Goal: Task Accomplishment & Management: Manage account settings

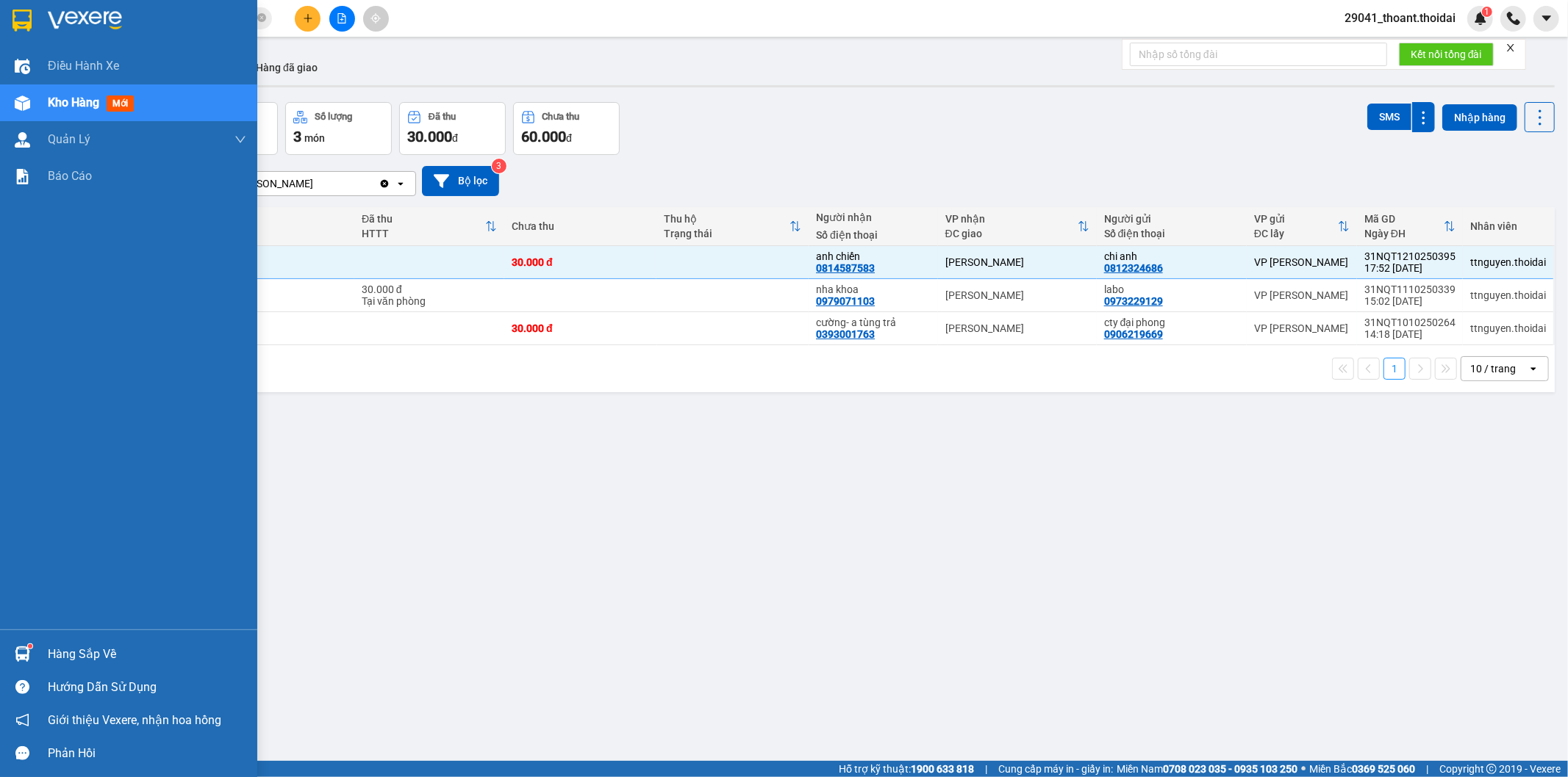
click at [89, 652] on div "Hàng sắp về" at bounding box center [147, 655] width 199 height 22
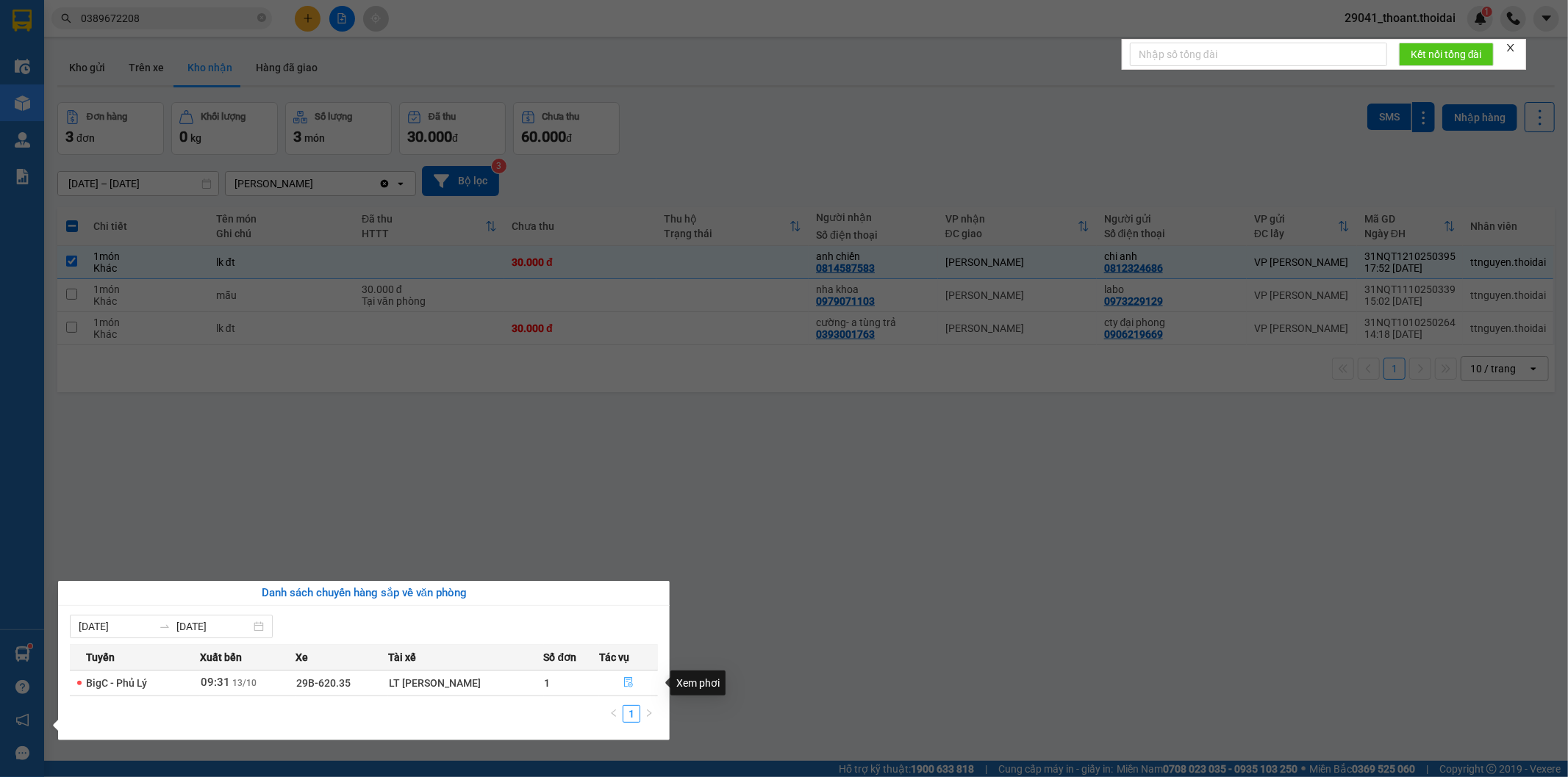
click at [619, 685] on button "button" at bounding box center [628, 683] width 57 height 23
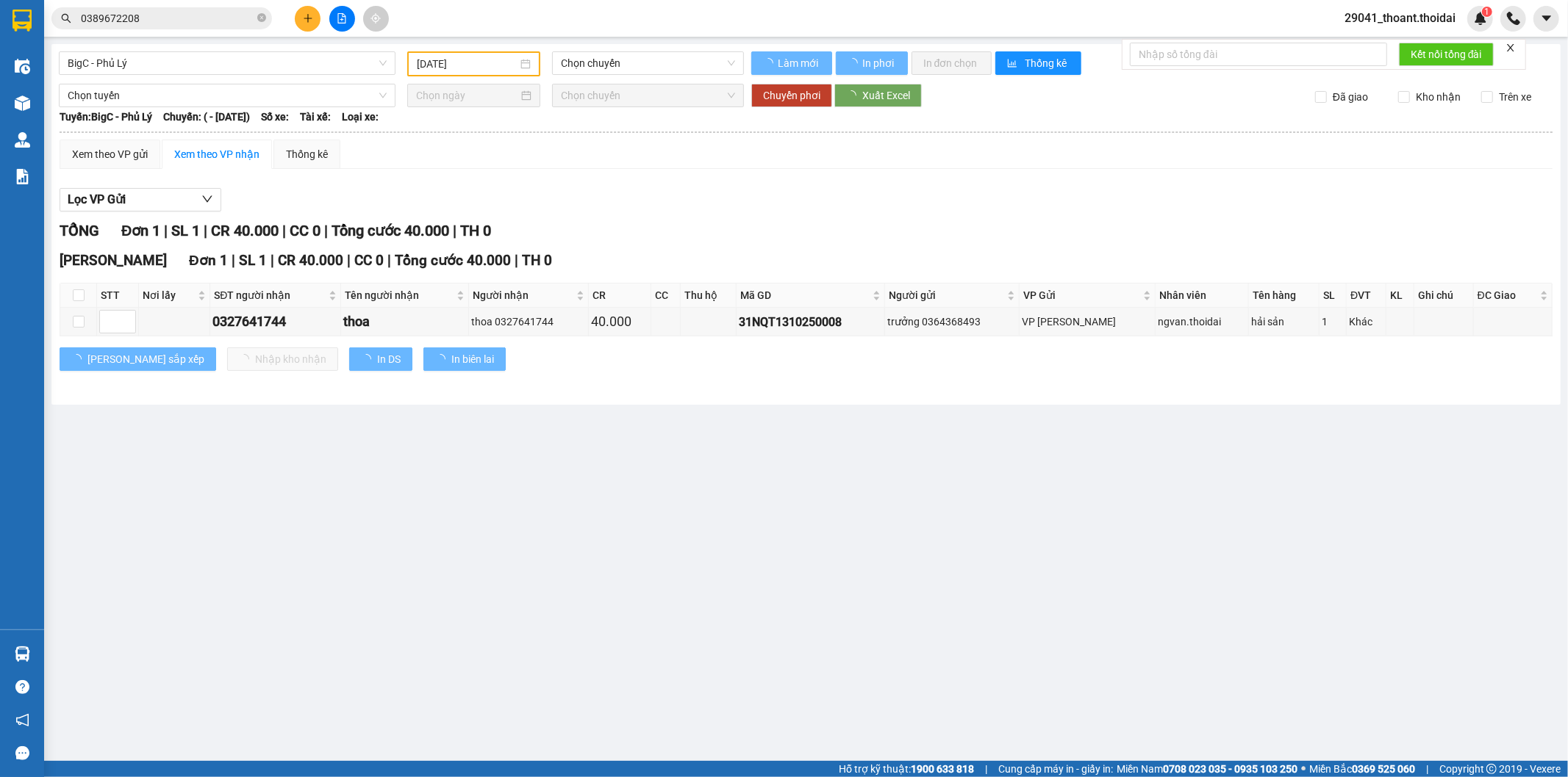
type input "[DATE]"
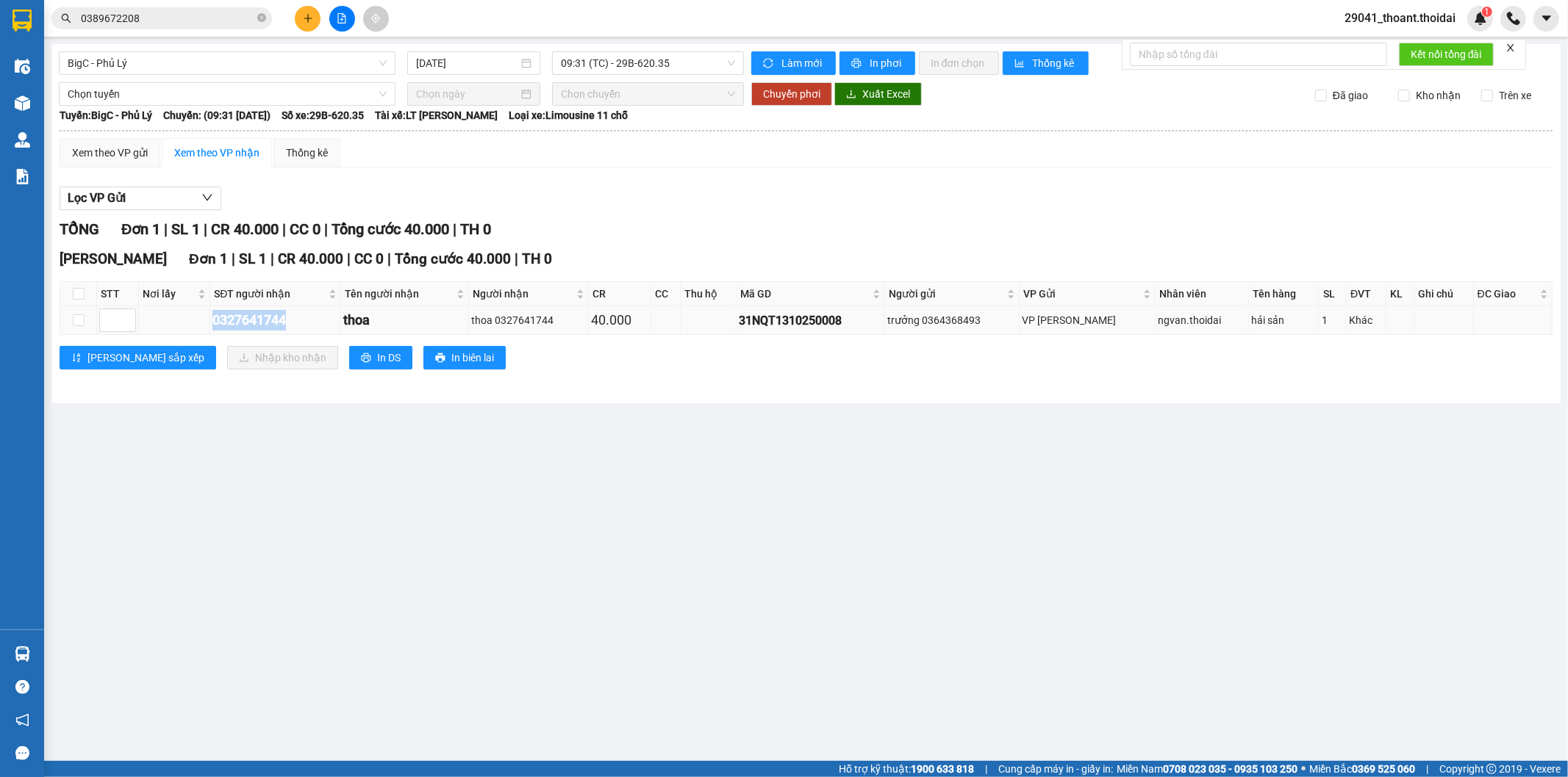
drag, startPoint x: 193, startPoint y: 318, endPoint x: 303, endPoint y: 322, distance: 110.1
click at [303, 322] on tr "0327641744 thoa thoa 0327641744 40.000 31NQT1310250008 trưởng 0364368493 VP [PE…" at bounding box center [806, 320] width 1492 height 29
copy div "0327641744"
click at [79, 318] on input "checkbox" at bounding box center [79, 320] width 12 height 12
checkbox input "true"
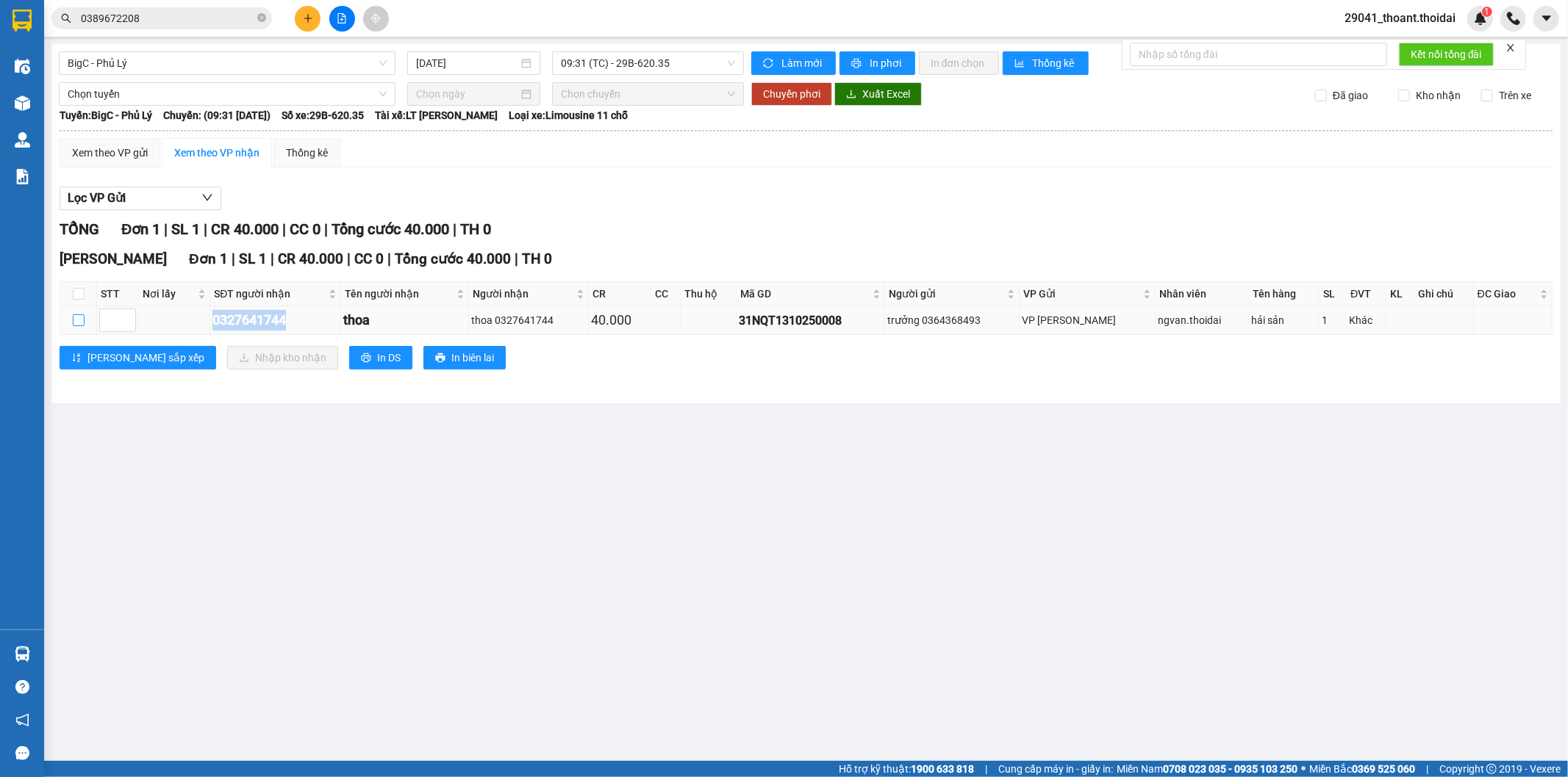
checkbox input "true"
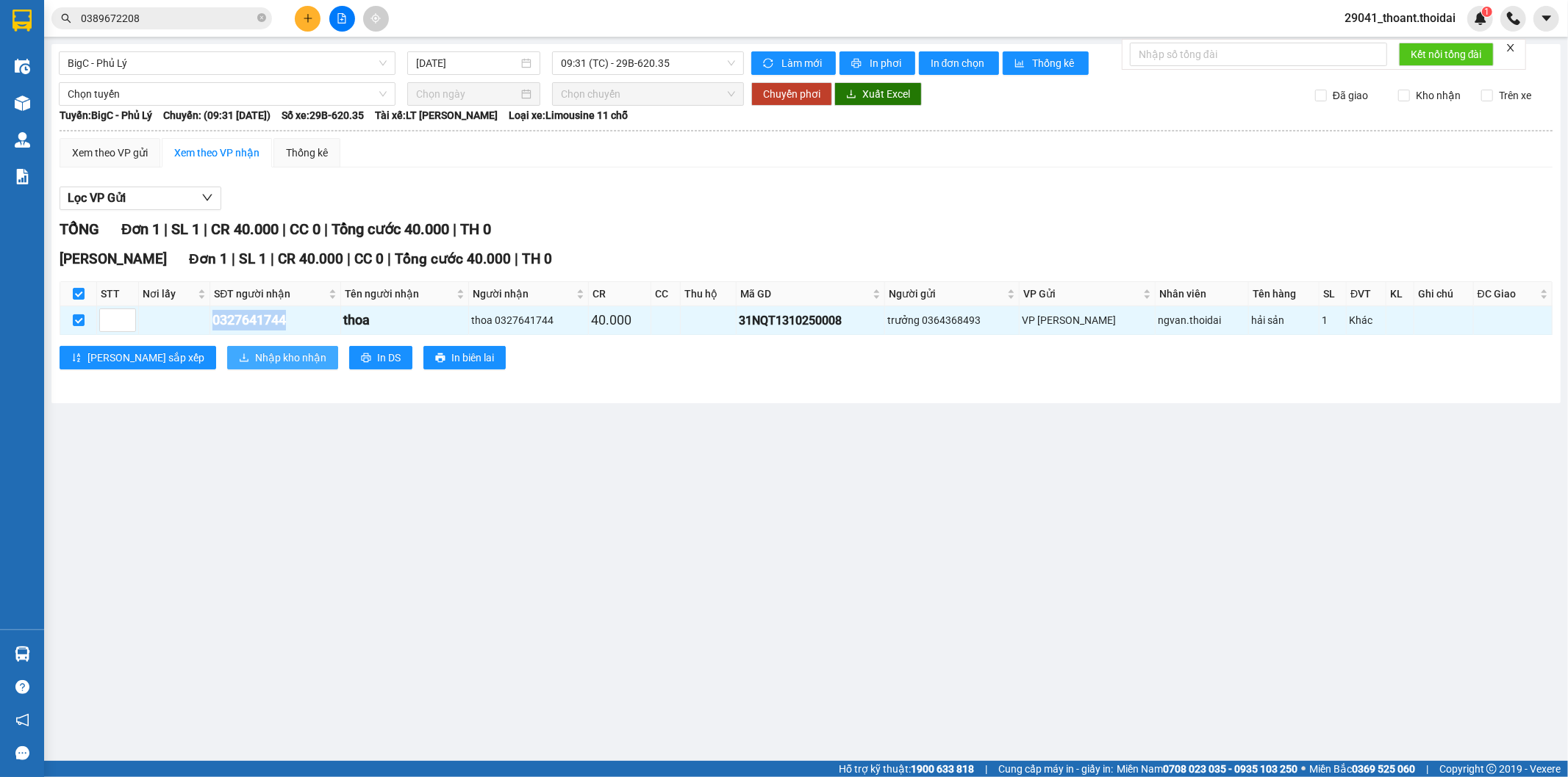
click at [255, 357] on span "Nhập kho nhận" at bounding box center [291, 358] width 71 height 17
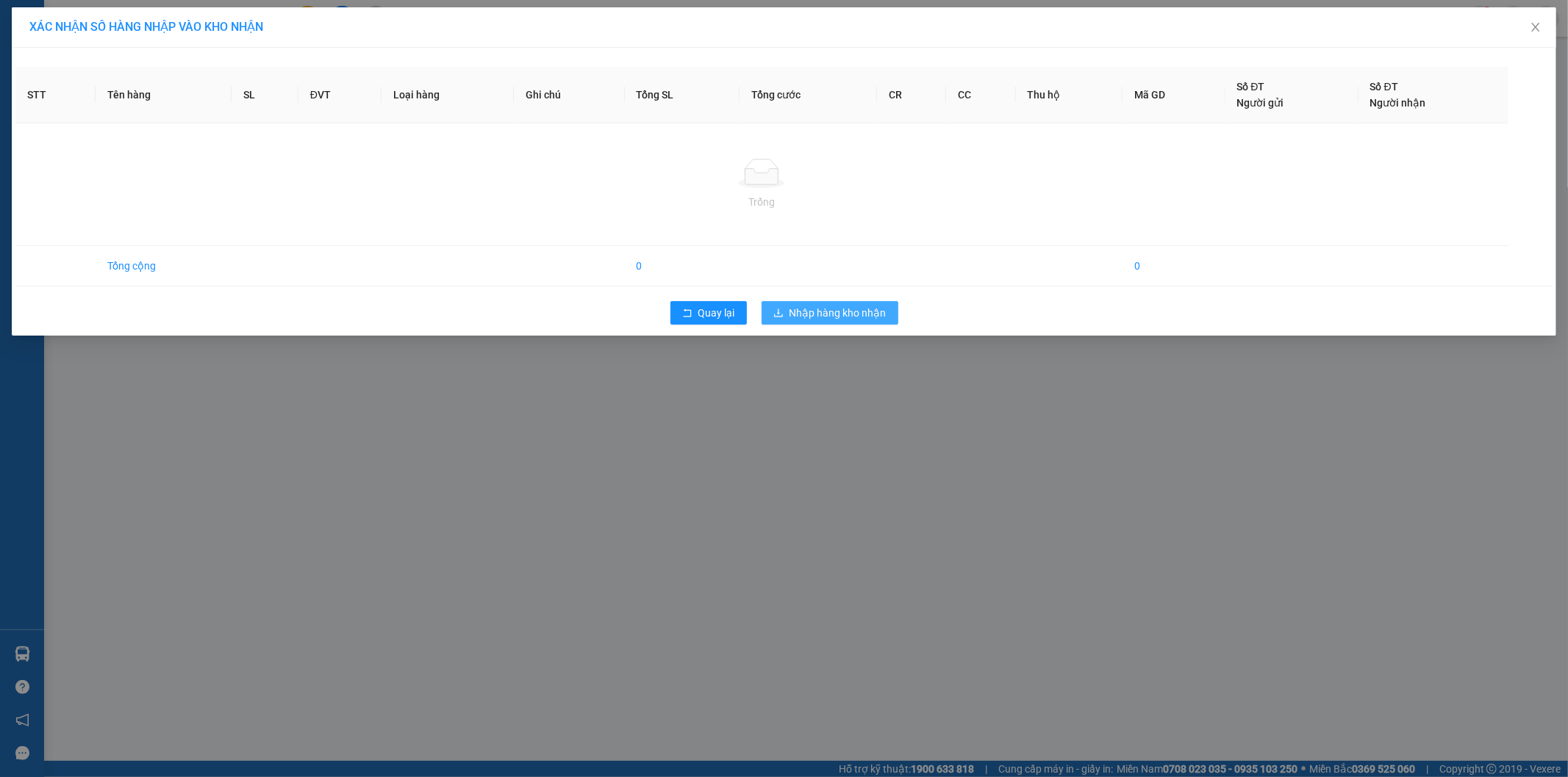
click at [847, 309] on div "XÁC NHẬN SỐ HÀNG NHẬP VÀO KHO NHẬN STT Tên hàng SL ĐVT Loại hàng Ghi chú Tổng S…" at bounding box center [784, 388] width 1568 height 777
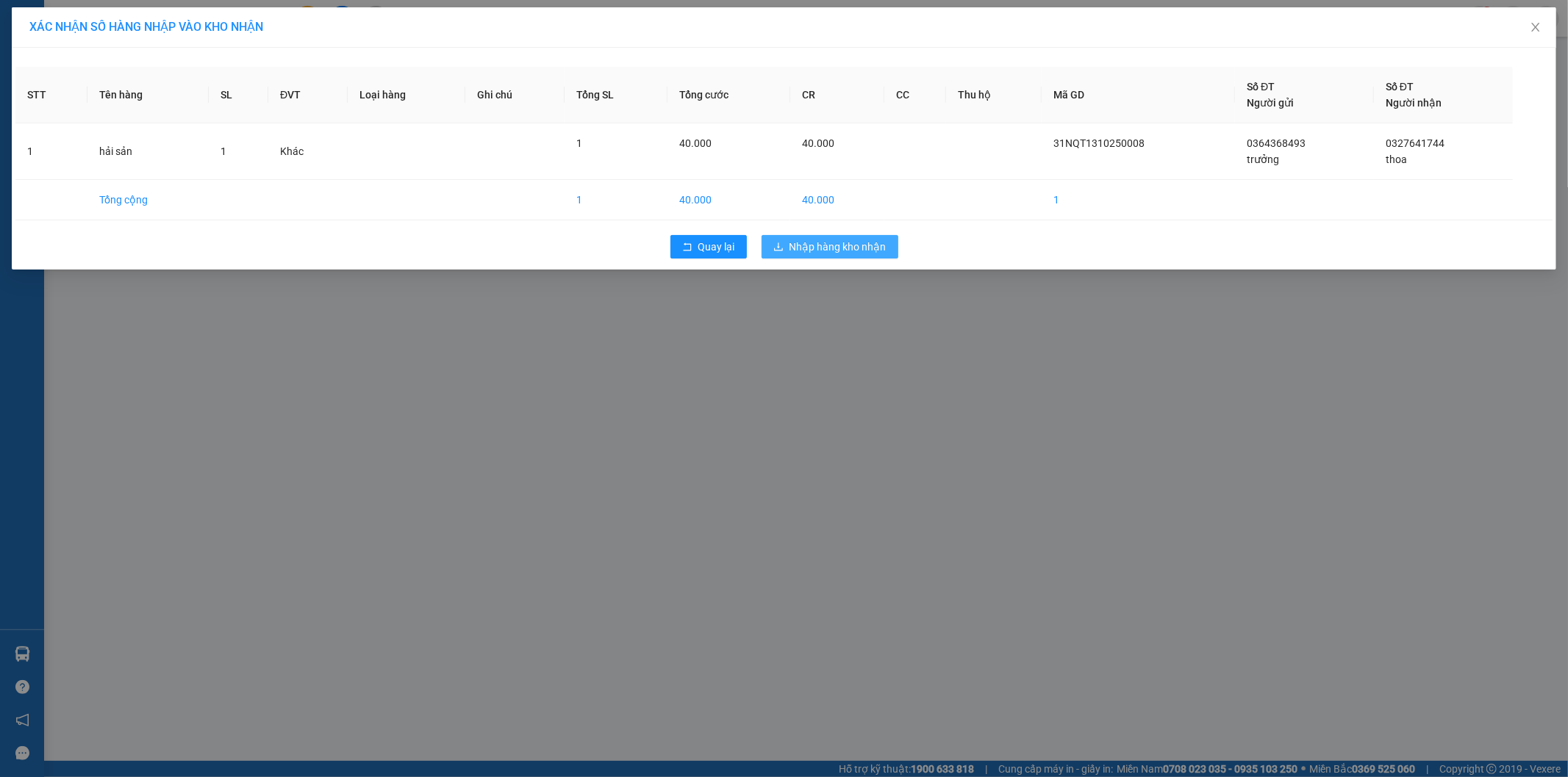
click at [846, 250] on span "Nhập hàng kho nhận" at bounding box center [838, 247] width 97 height 17
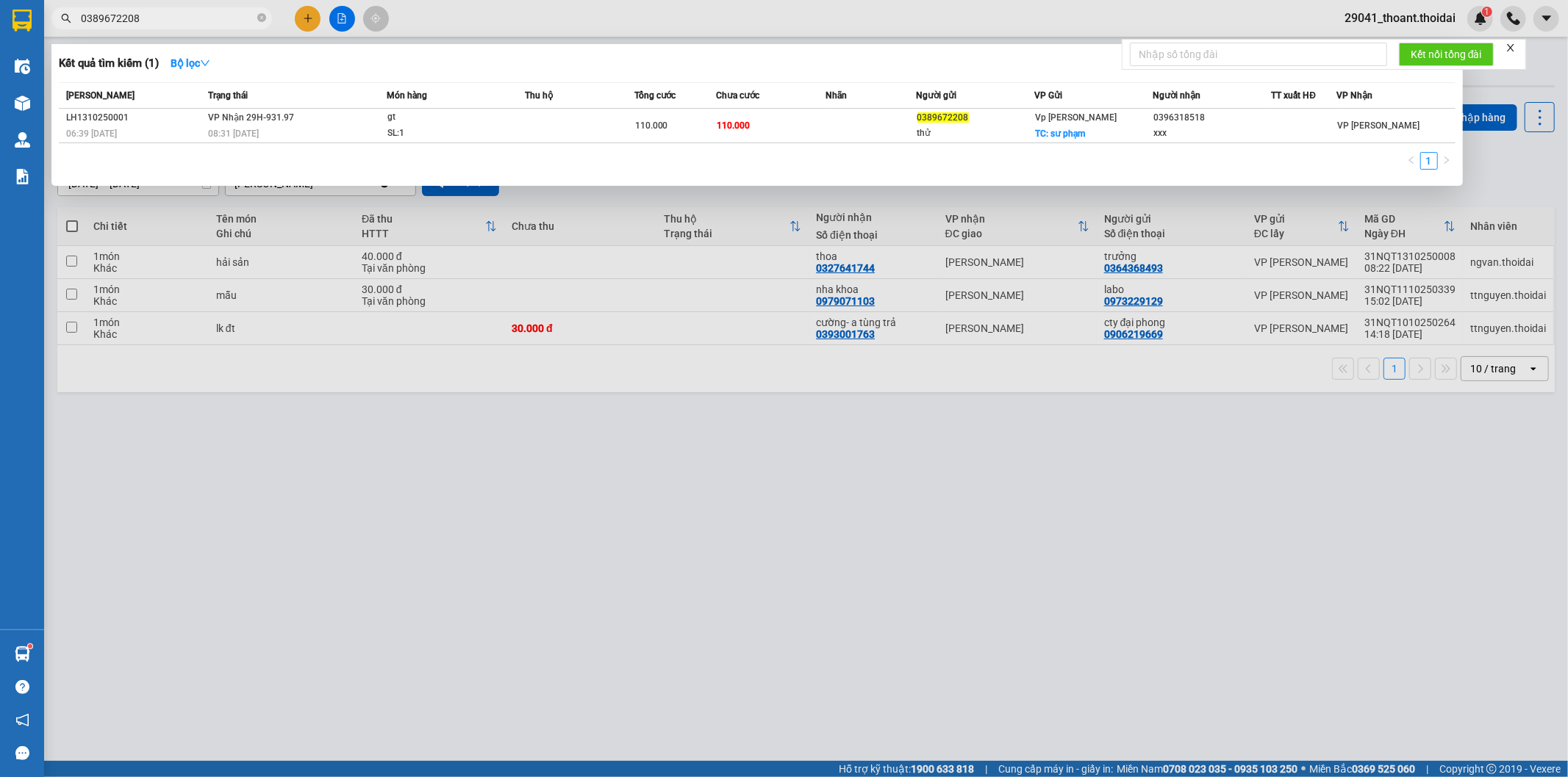
drag, startPoint x: 212, startPoint y: 17, endPoint x: 0, endPoint y: 75, distance: 219.8
click at [0, 75] on section "Kết quả tìm kiếm ( 1 ) Bộ lọc Mã ĐH Trạng thái Món hàng Thu hộ Tổng cước Chưa c…" at bounding box center [784, 388] width 1568 height 777
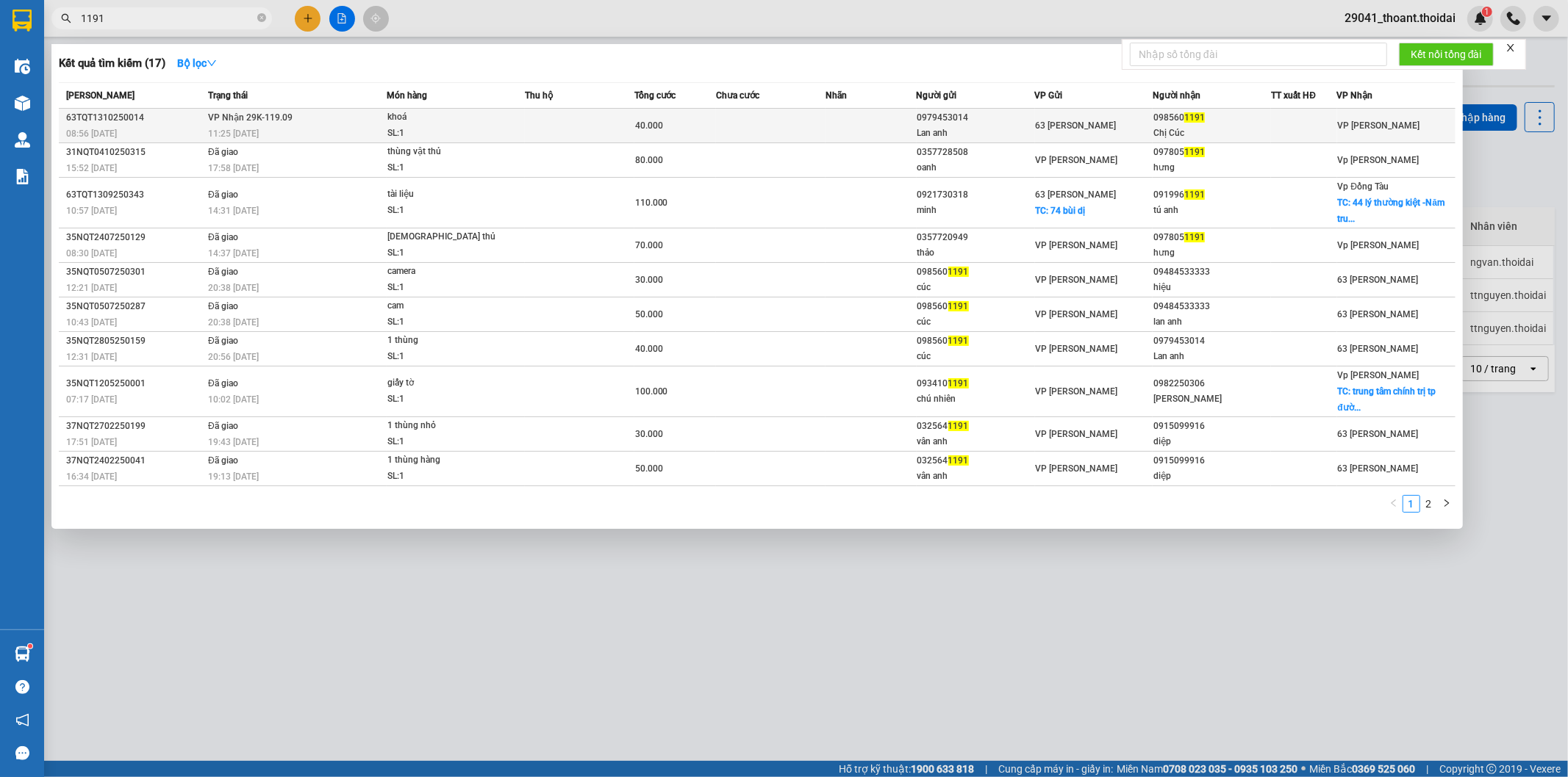
type input "1191"
click at [358, 114] on td "VP Nhận 29K-119.09 11:25 [DATE]" at bounding box center [296, 126] width 182 height 35
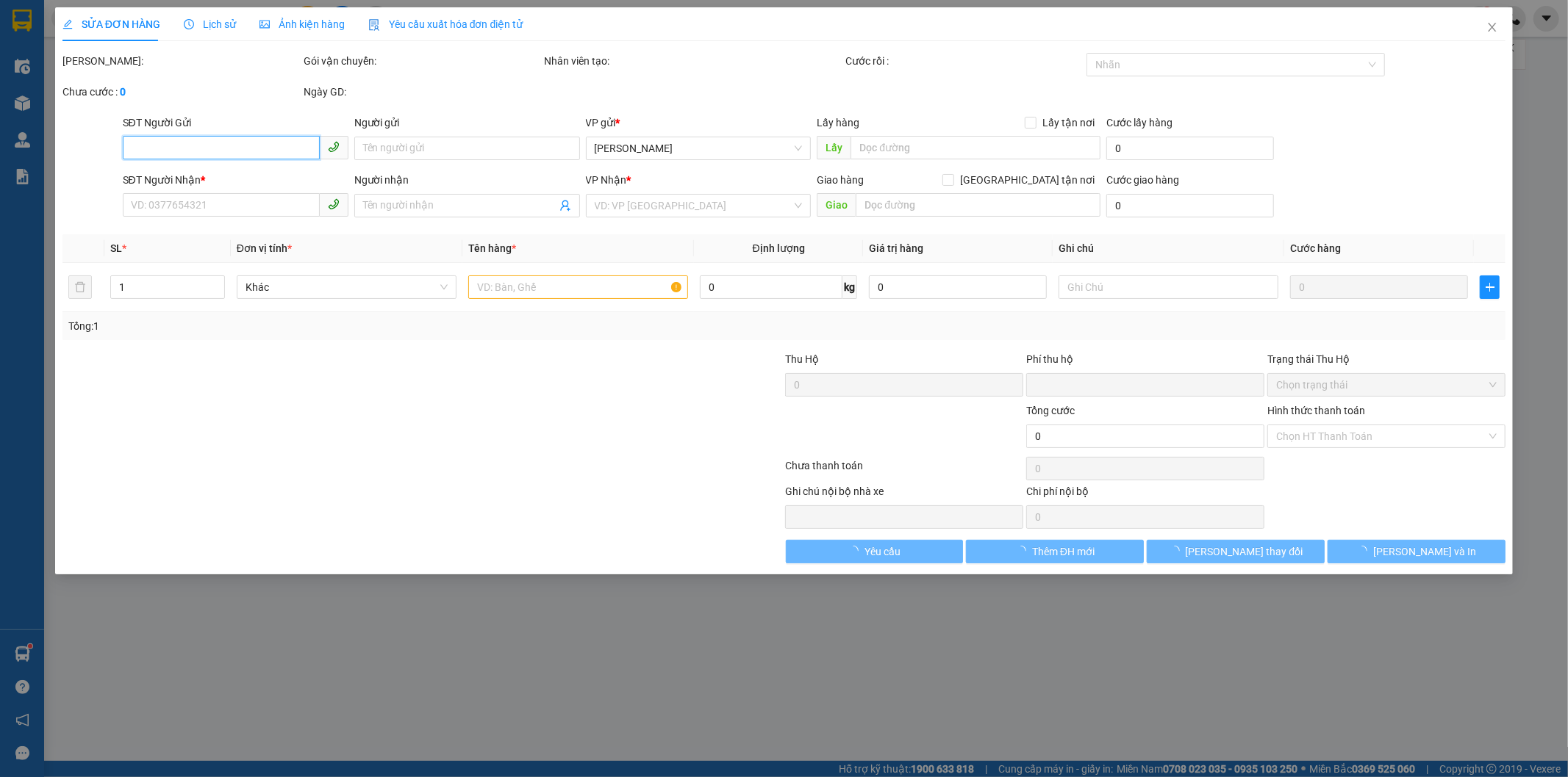
type input "0979453014"
type input "Lan anh"
type input "0985601191"
type input "Chị Cúc"
type input "0"
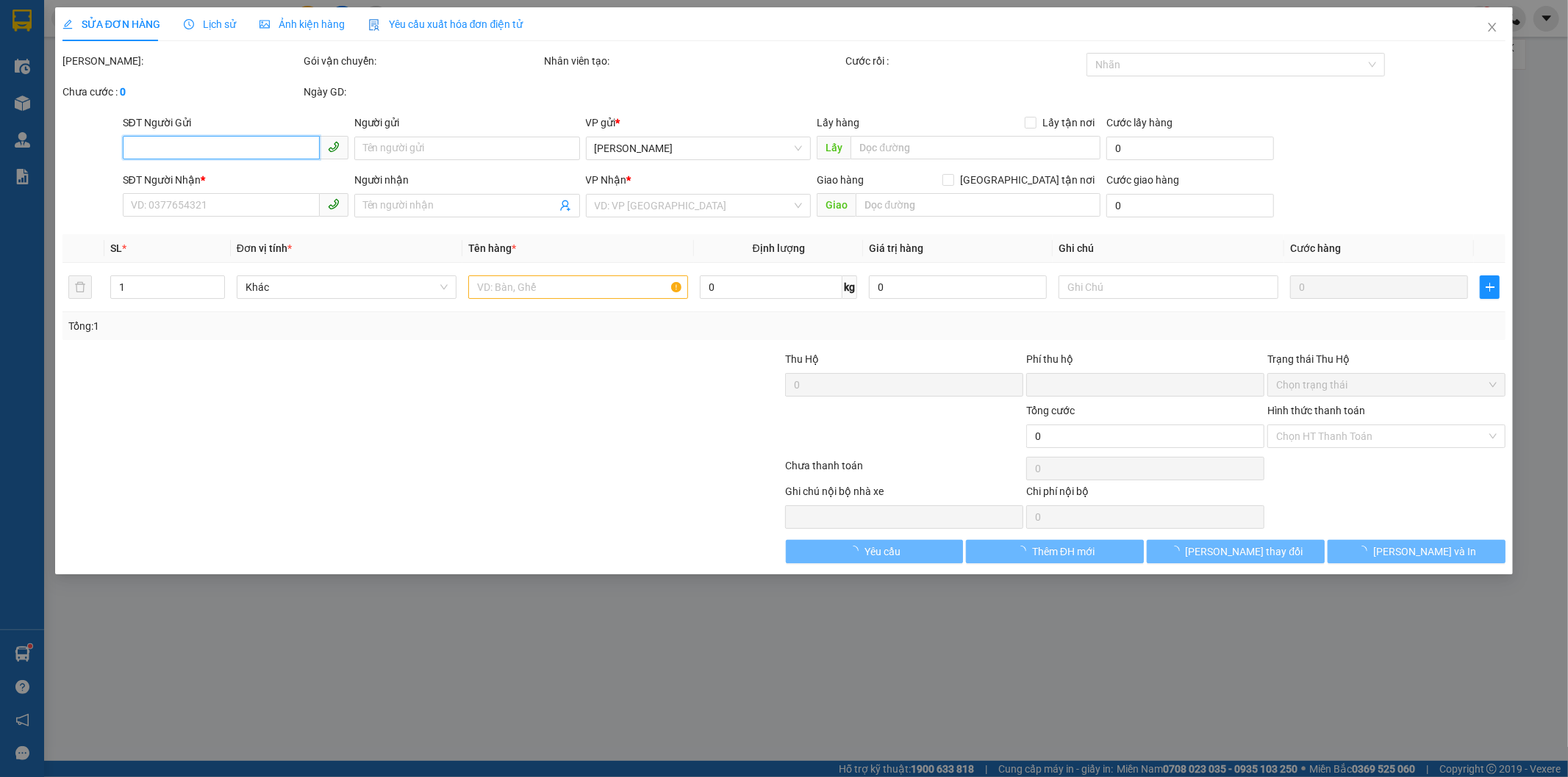
type input "40.000"
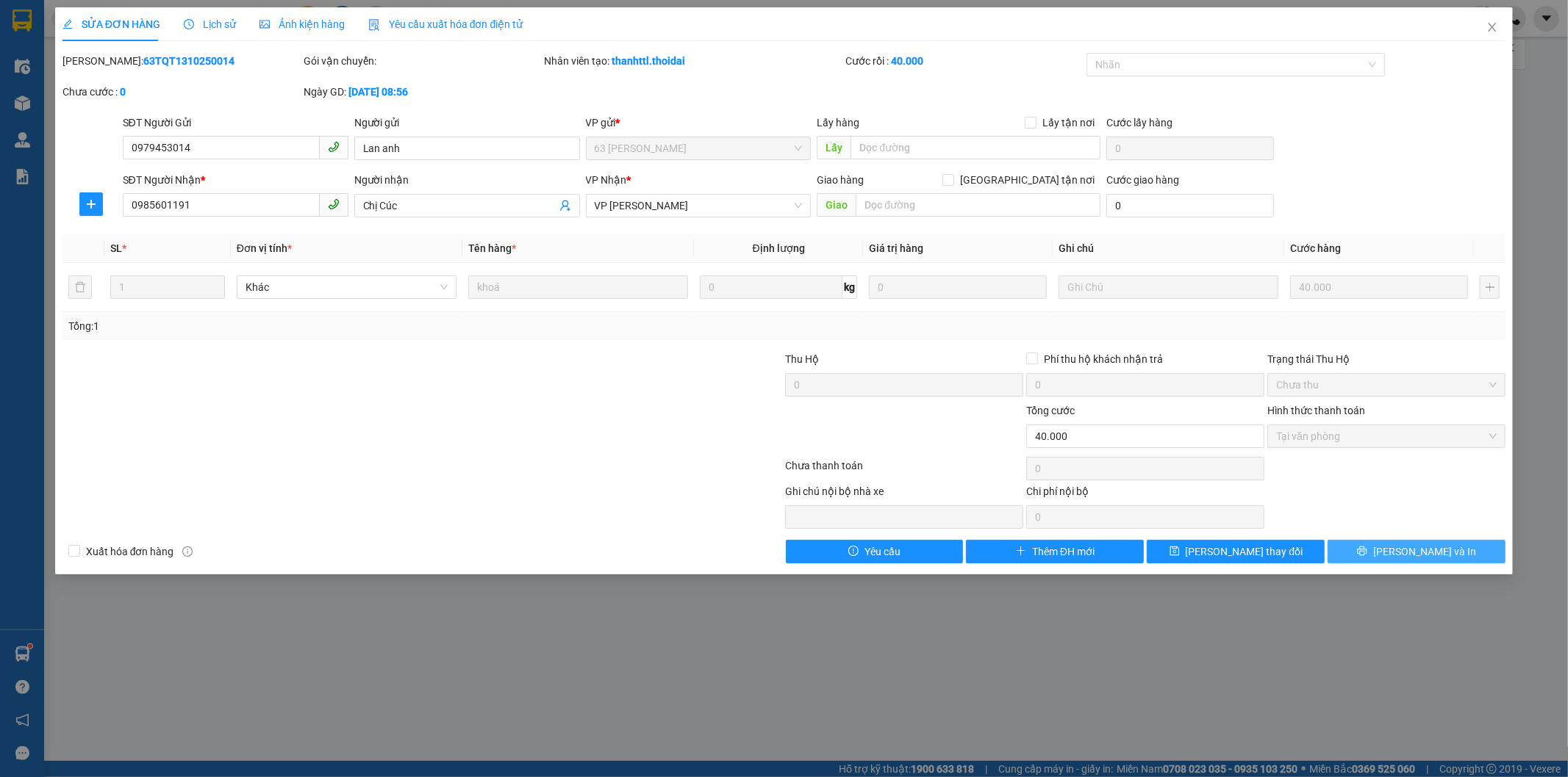
click at [1416, 560] on span "[PERSON_NAME] và In" at bounding box center [1425, 552] width 103 height 17
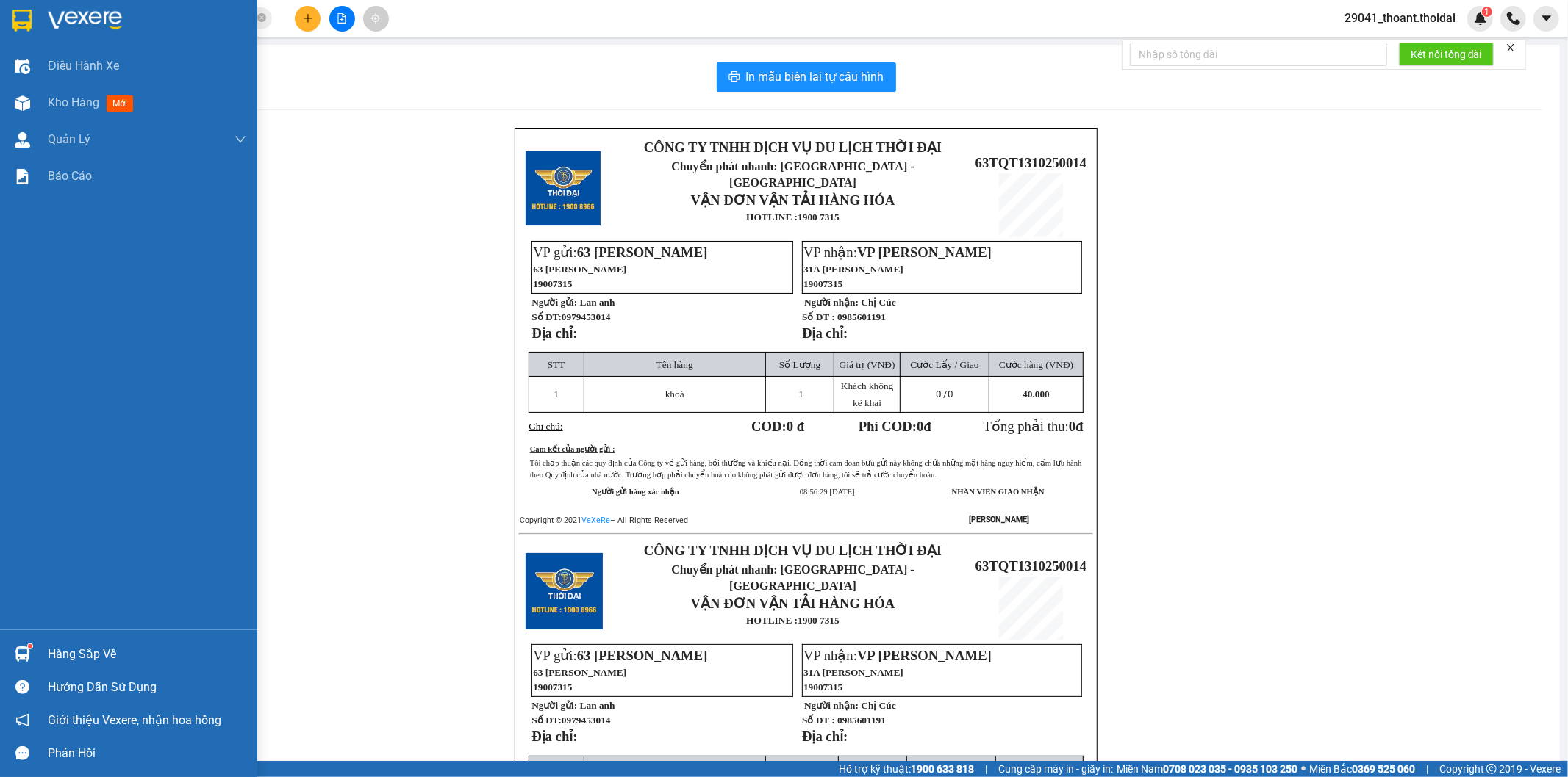
click at [30, 17] on img at bounding box center [22, 21] width 19 height 22
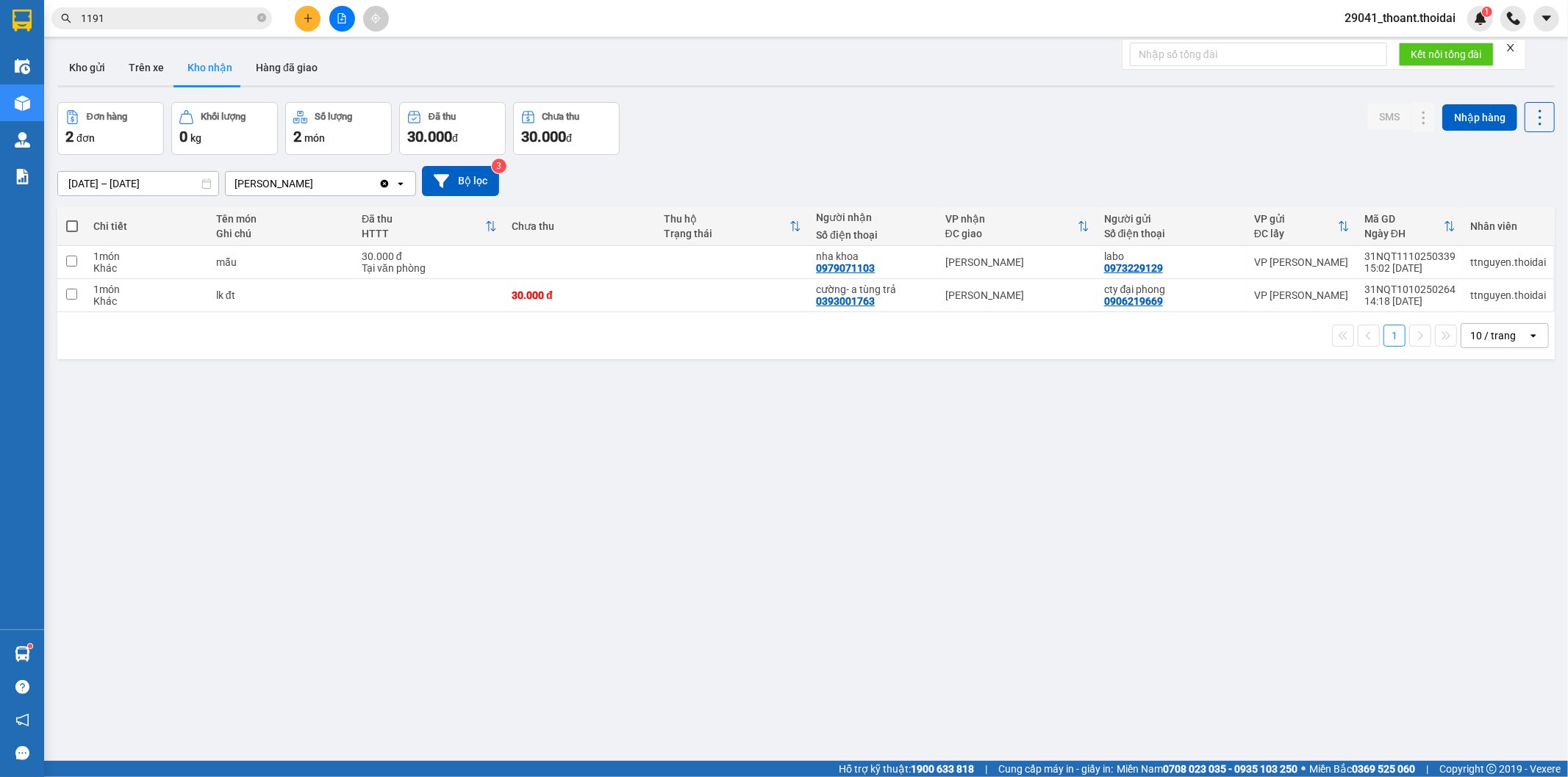
click at [532, 467] on div "ver 1.8.146 Kho gửi Trên xe Kho nhận Hàng đã giao Đơn hàng 2 đơn Khối lượng 0 k…" at bounding box center [806, 432] width 1509 height 777
